Goal: Task Accomplishment & Management: Manage account settings

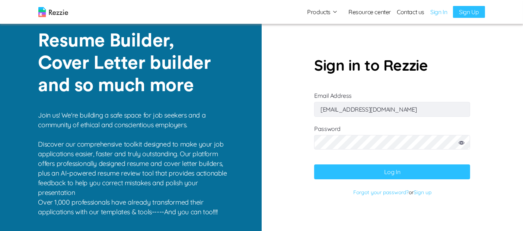
click at [416, 167] on button "Log In" at bounding box center [392, 171] width 156 height 15
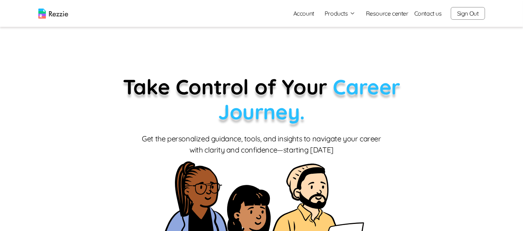
click at [464, 14] on button "Sign Out" at bounding box center [468, 13] width 34 height 13
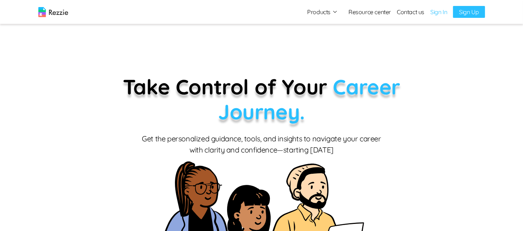
click at [441, 15] on link "Sign In" at bounding box center [438, 11] width 17 height 9
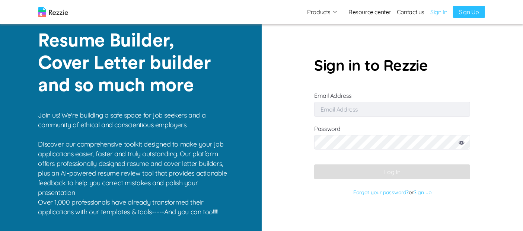
type input "[EMAIL_ADDRESS][DOMAIN_NAME]"
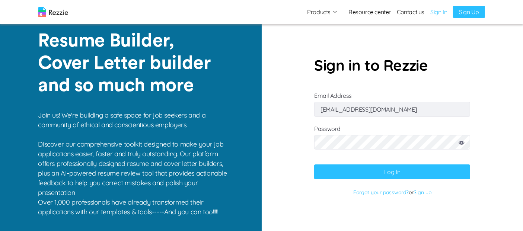
click at [414, 178] on button "Log In" at bounding box center [392, 171] width 156 height 15
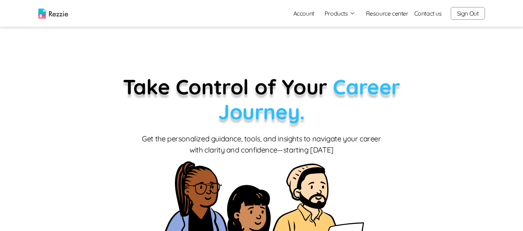
click at [464, 12] on button "Sign Out" at bounding box center [468, 13] width 34 height 13
